Goal: Task Accomplishment & Management: Use online tool/utility

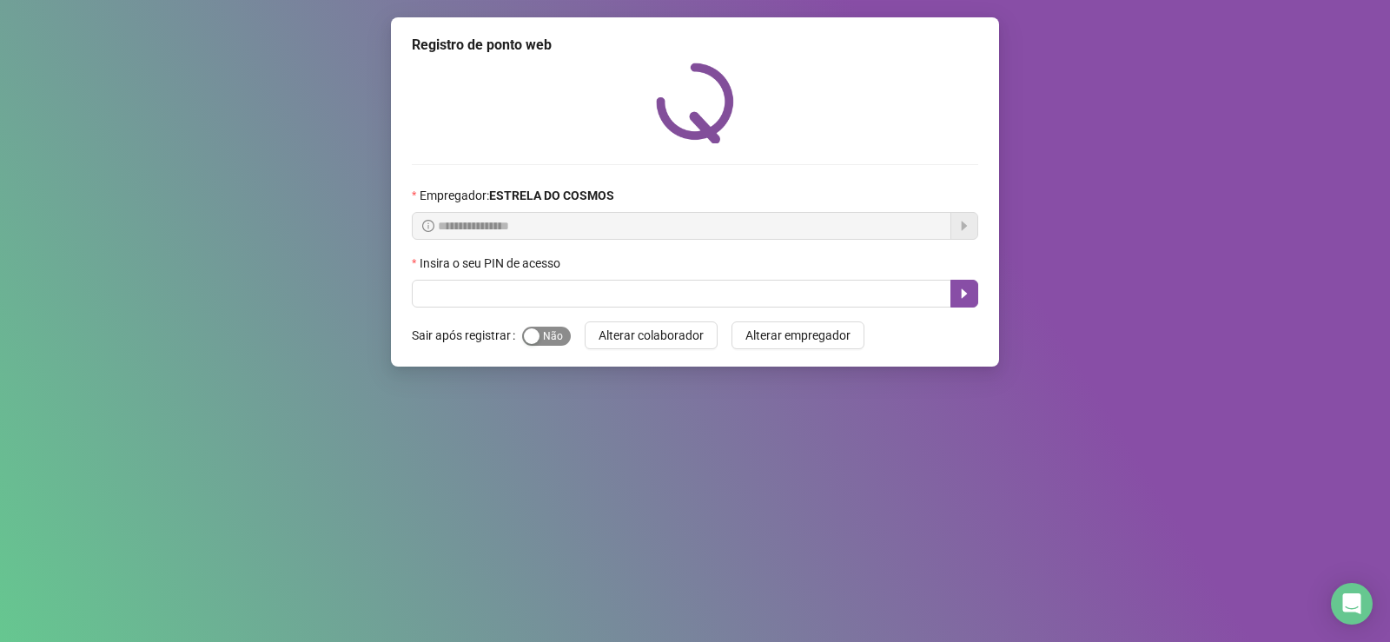
click at [554, 338] on span "Sim Não" at bounding box center [546, 336] width 49 height 19
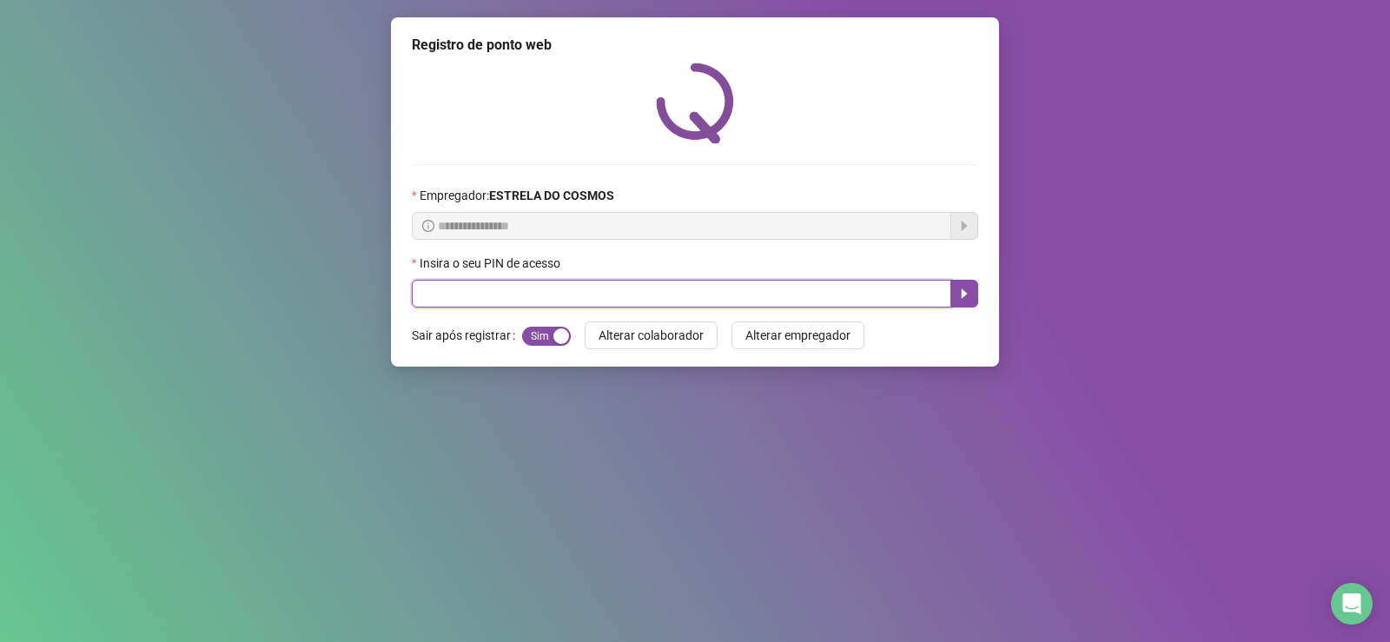
click at [553, 282] on input "text" at bounding box center [681, 294] width 539 height 28
type input "*****"
click at [957, 294] on icon "caret-right" at bounding box center [964, 294] width 14 height 14
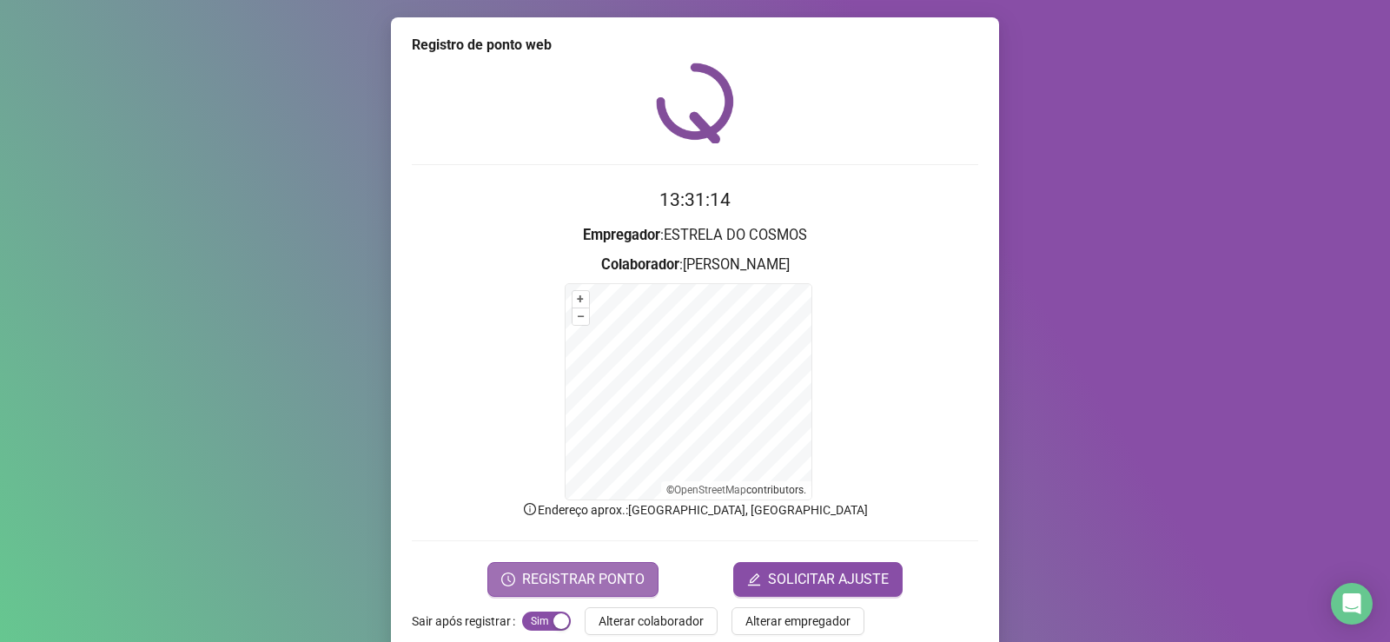
click at [546, 590] on button "REGISTRAR PONTO" at bounding box center [572, 579] width 171 height 35
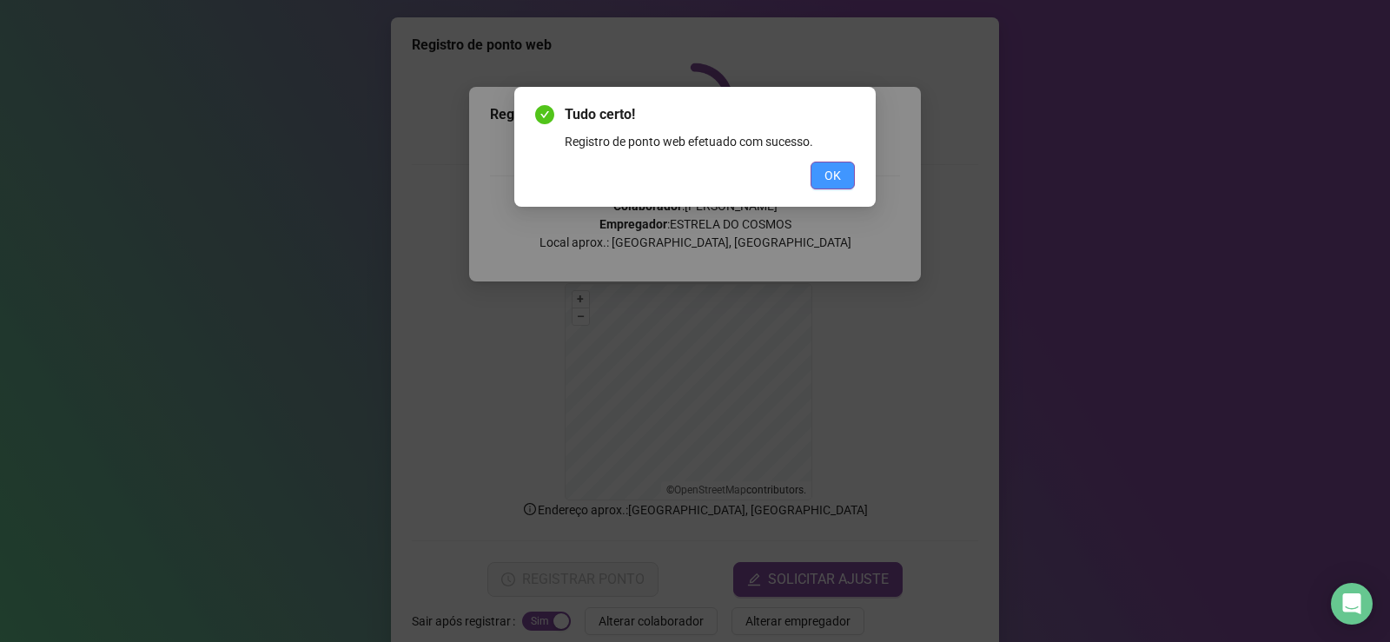
click at [836, 174] on span "OK" at bounding box center [832, 175] width 17 height 19
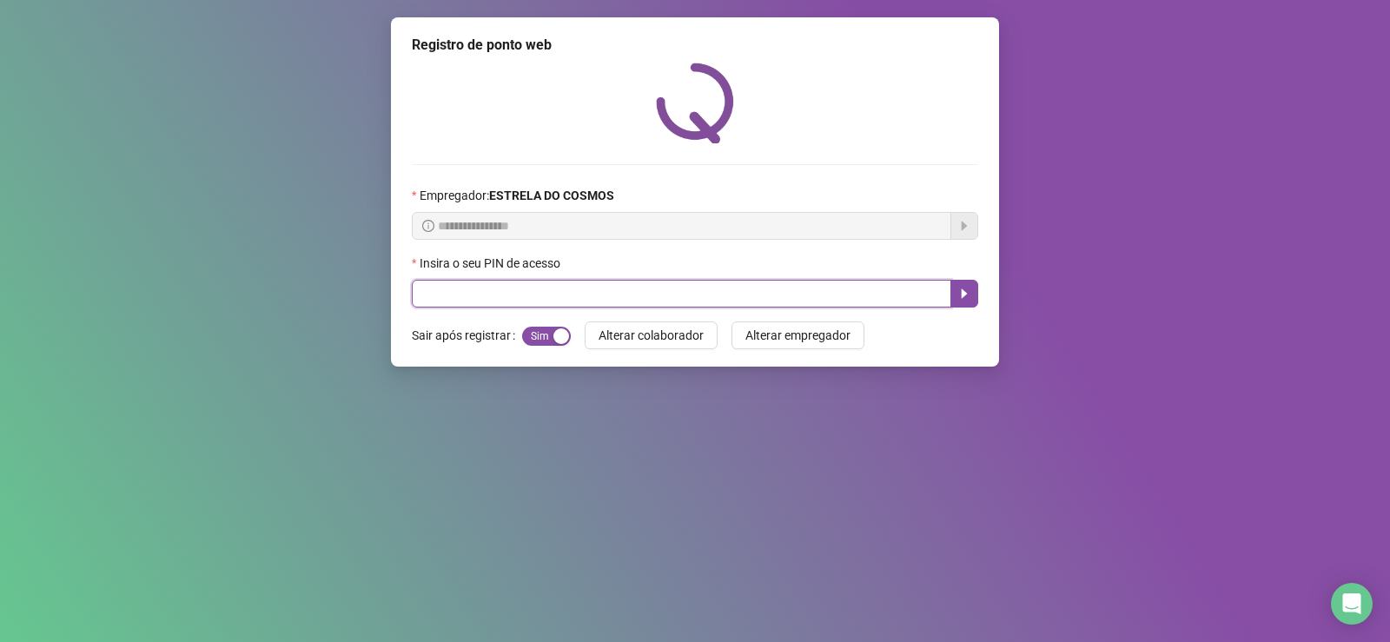
click at [559, 292] on input "text" at bounding box center [681, 294] width 539 height 28
type input "*****"
click at [977, 284] on button "button" at bounding box center [964, 294] width 28 height 28
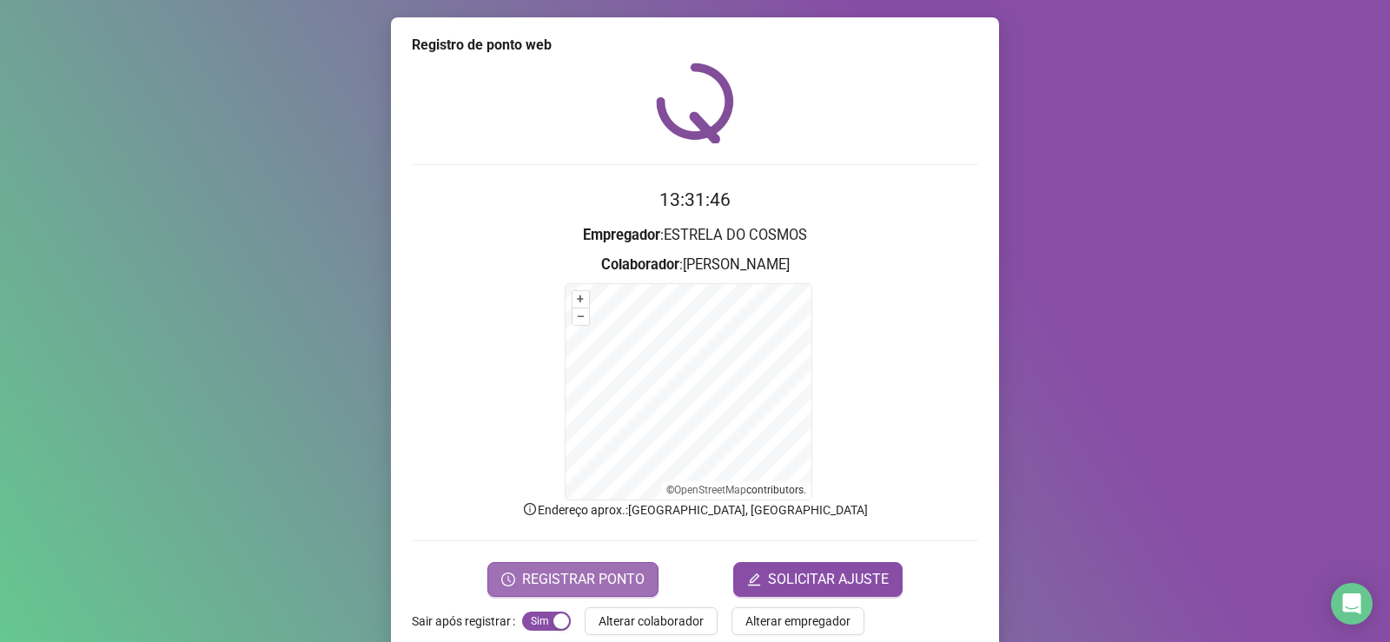
click at [581, 586] on span "REGISTRAR PONTO" at bounding box center [583, 579] width 122 height 21
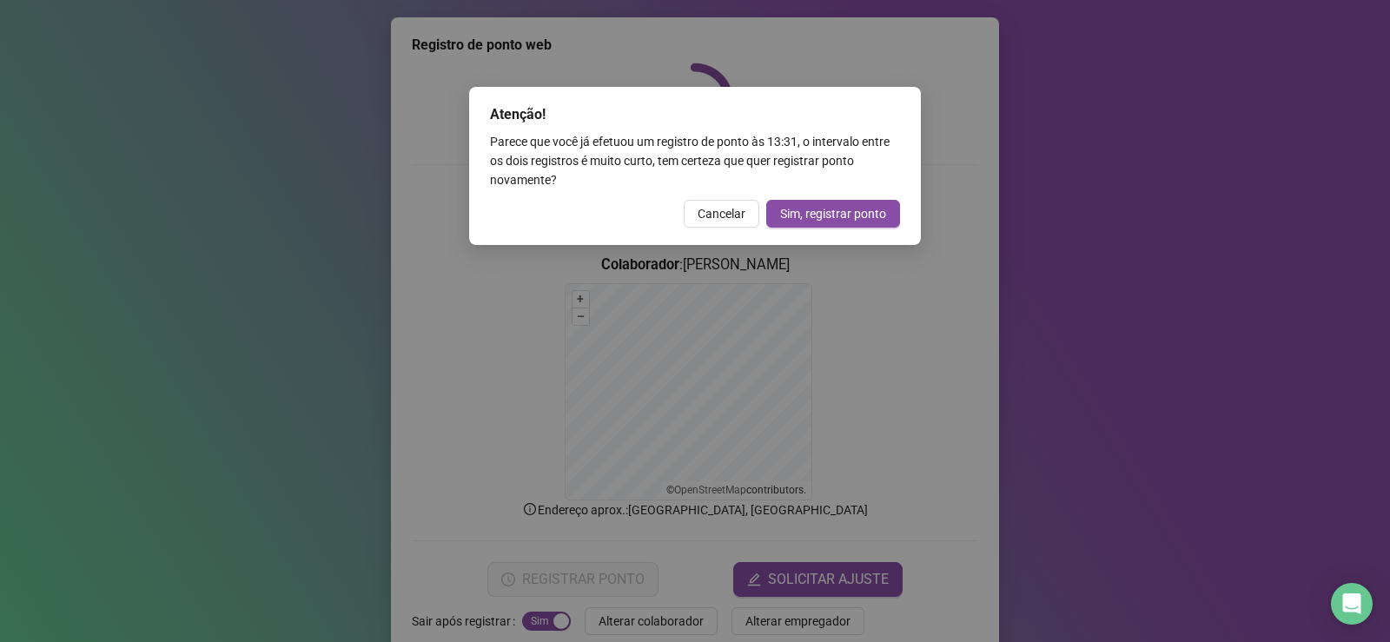
click at [724, 229] on div "Atenção! Parece que você já efetuou um registro de ponto às 13:31 , o intervalo…" at bounding box center [695, 166] width 452 height 158
drag, startPoint x: 724, startPoint y: 223, endPoint x: 690, endPoint y: 195, distance: 44.4
click at [711, 214] on button "Cancelar" at bounding box center [722, 214] width 76 height 28
